Goal: Transaction & Acquisition: Purchase product/service

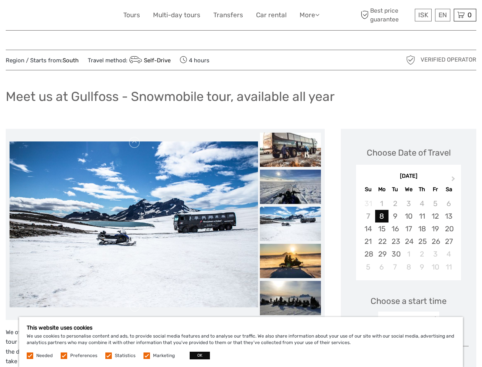
click at [309, 15] on link "More" at bounding box center [310, 15] width 20 height 11
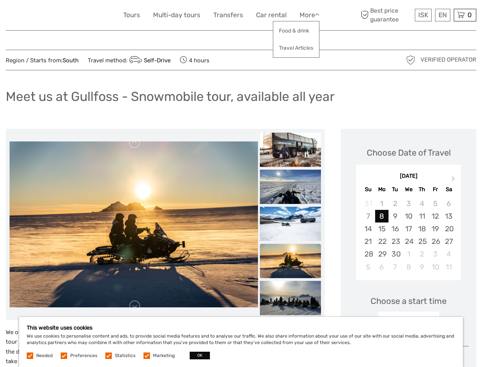
click at [318, 15] on icon at bounding box center [317, 14] width 4 height 6
click at [423, 15] on span "ISK" at bounding box center [424, 15] width 10 height 8
click at [443, 15] on div "EN English Español Deutsch" at bounding box center [442, 15] width 15 height 13
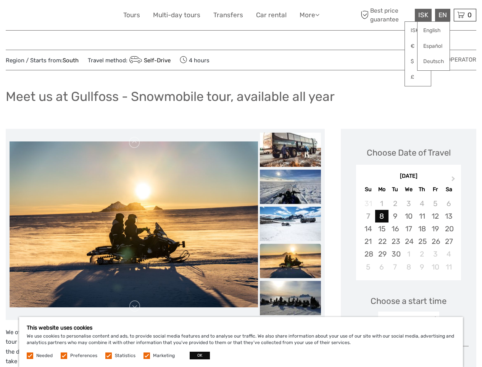
click at [465, 15] on div "0 Items Total 0 ISK Checkout The shopping cart is empty." at bounding box center [465, 15] width 23 height 13
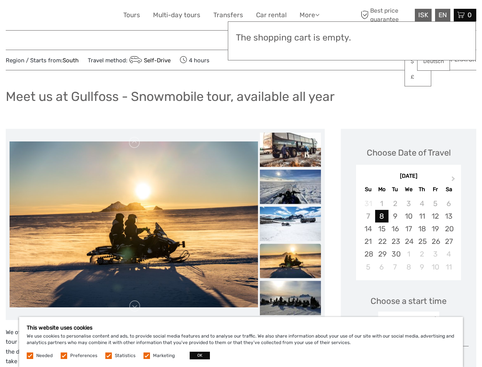
click at [134, 224] on img at bounding box center [134, 224] width 249 height 166
click at [135, 142] on link at bounding box center [135, 142] width 12 height 12
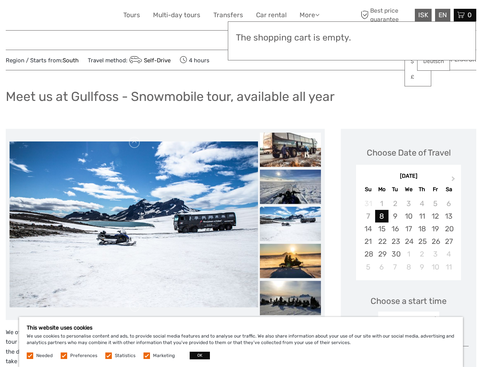
click at [135, 306] on link at bounding box center [135, 306] width 12 height 12
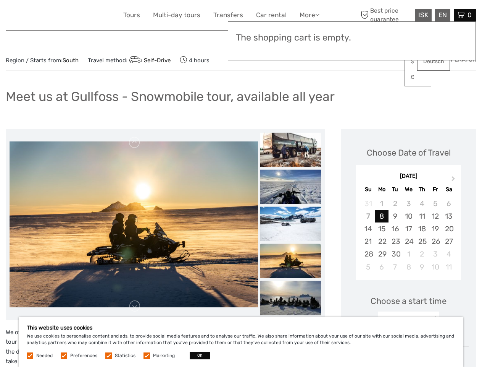
click at [291, 39] on h3 "The shopping cart is empty." at bounding box center [352, 37] width 232 height 11
click at [291, 38] on h3 "The shopping cart is empty." at bounding box center [352, 37] width 232 height 11
